Goal: Task Accomplishment & Management: Manage account settings

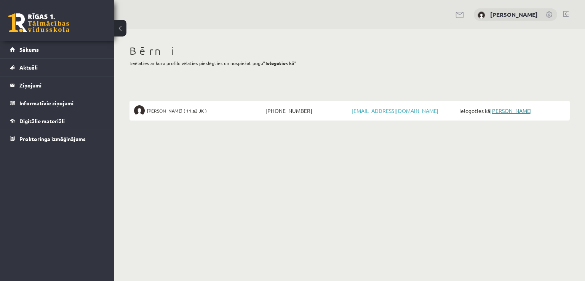
click at [513, 110] on link "[PERSON_NAME]" at bounding box center [511, 110] width 42 height 7
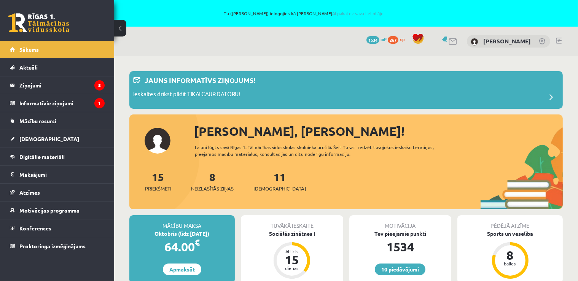
click at [558, 40] on link at bounding box center [559, 41] width 6 height 6
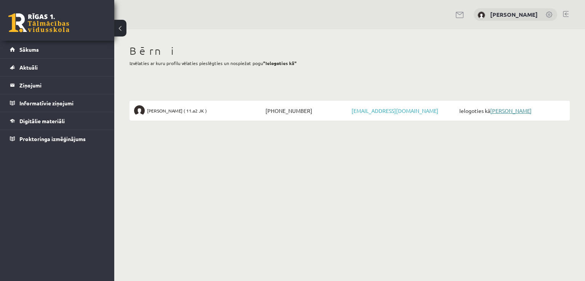
click at [519, 111] on link "[PERSON_NAME]" at bounding box center [511, 110] width 42 height 7
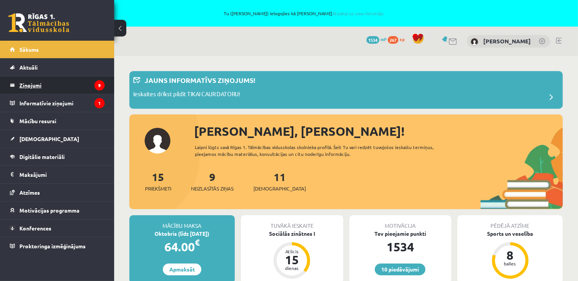
click at [23, 90] on legend "Ziņojumi 9" at bounding box center [61, 86] width 85 height 18
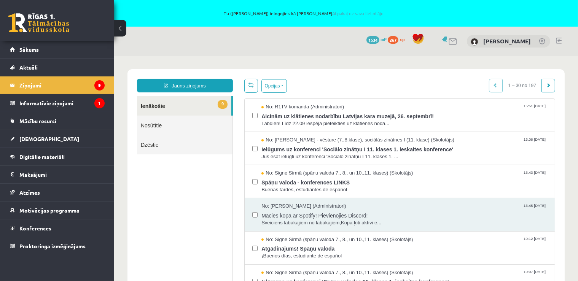
click at [559, 40] on link at bounding box center [559, 41] width 6 height 6
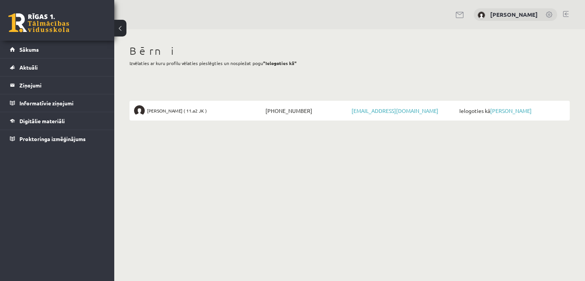
click at [503, 113] on span "Ielogoties kā [PERSON_NAME]" at bounding box center [511, 110] width 108 height 11
click at [503, 112] on link "[PERSON_NAME]" at bounding box center [511, 110] width 42 height 7
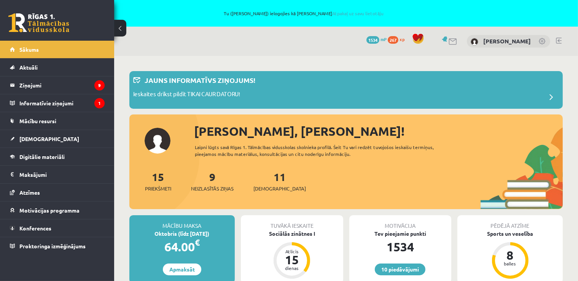
click at [558, 42] on link at bounding box center [559, 41] width 6 height 6
